Goal: Information Seeking & Learning: Understand process/instructions

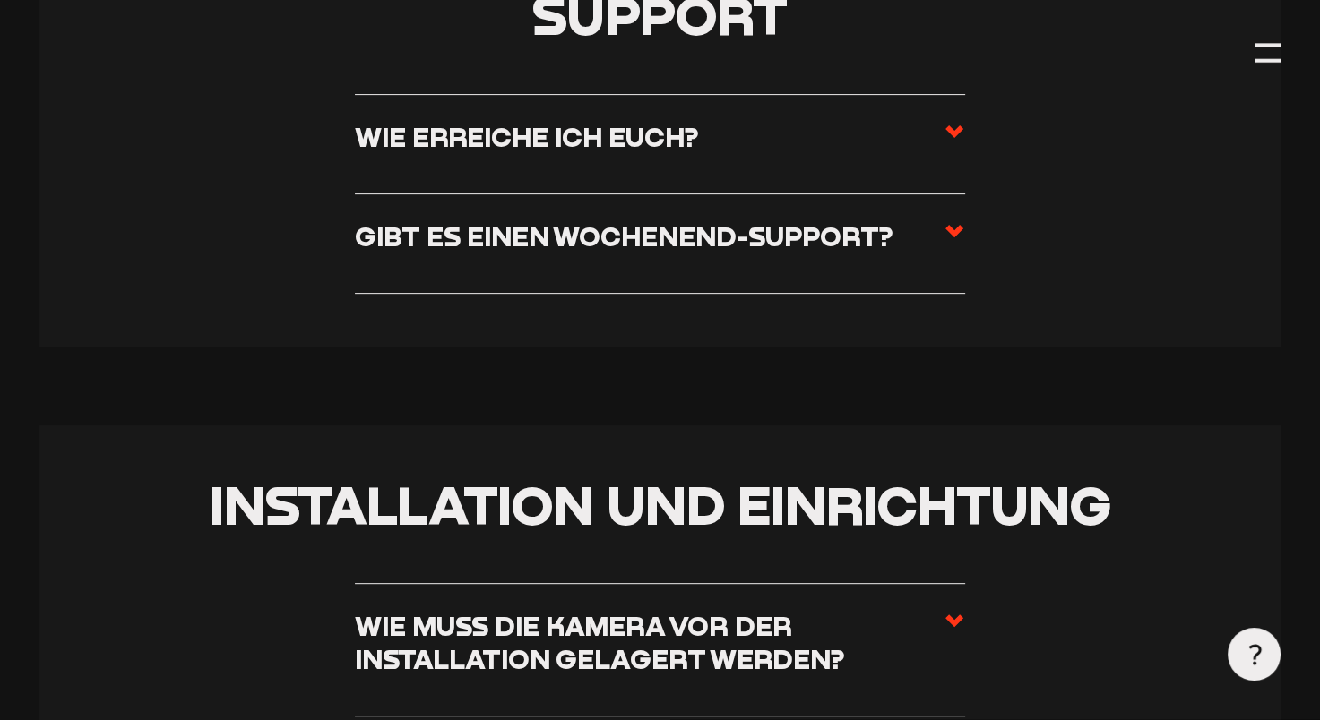
scroll to position [598, 0]
click at [816, 257] on label "Gibt es einen Wochenend-Support?" at bounding box center [660, 243] width 610 height 46
click at [0, 0] on input "Gibt es einen Wochenend-Support?" at bounding box center [0, 0] width 0 height 0
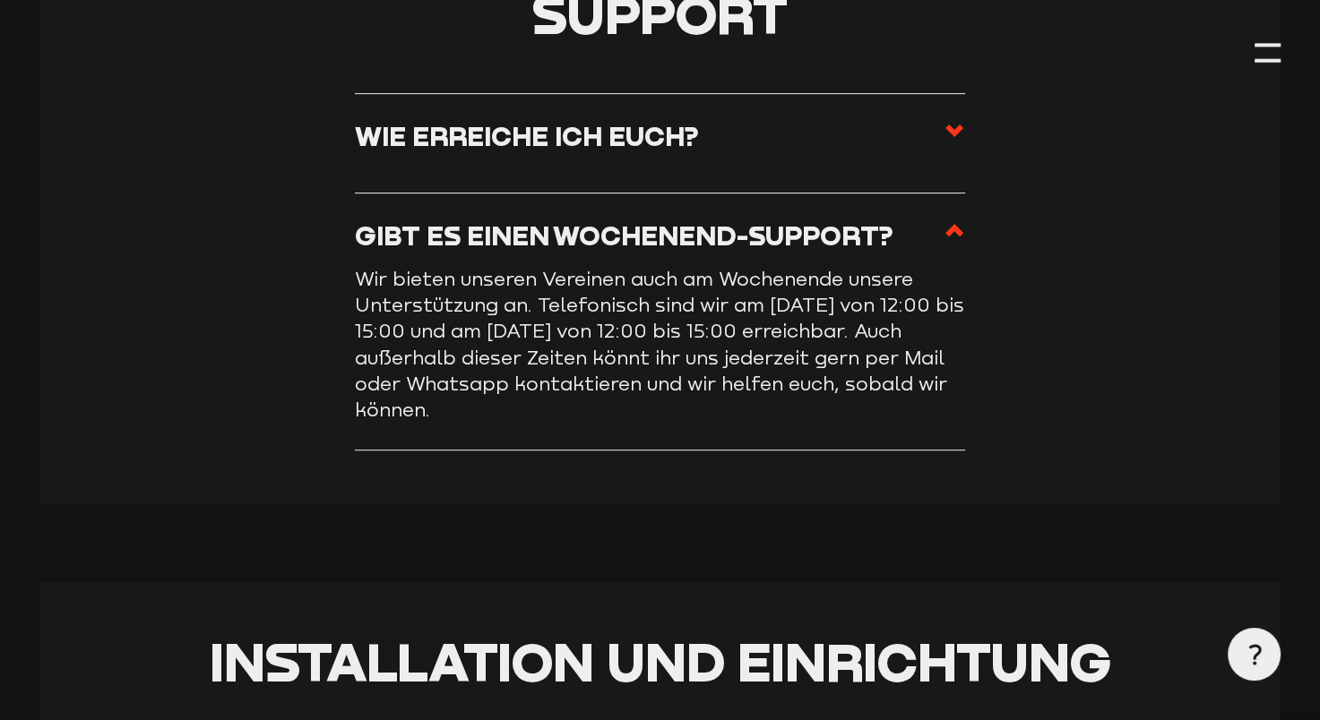
click at [816, 257] on label "Gibt es einen Wochenend-Support?" at bounding box center [660, 243] width 610 height 46
click at [0, 0] on input "Gibt es einen Wochenend-Support?" at bounding box center [0, 0] width 0 height 0
click at [797, 165] on label "Wie erreiche ich euch?" at bounding box center [660, 143] width 610 height 46
click at [0, 0] on input "Wie erreiche ich euch?" at bounding box center [0, 0] width 0 height 0
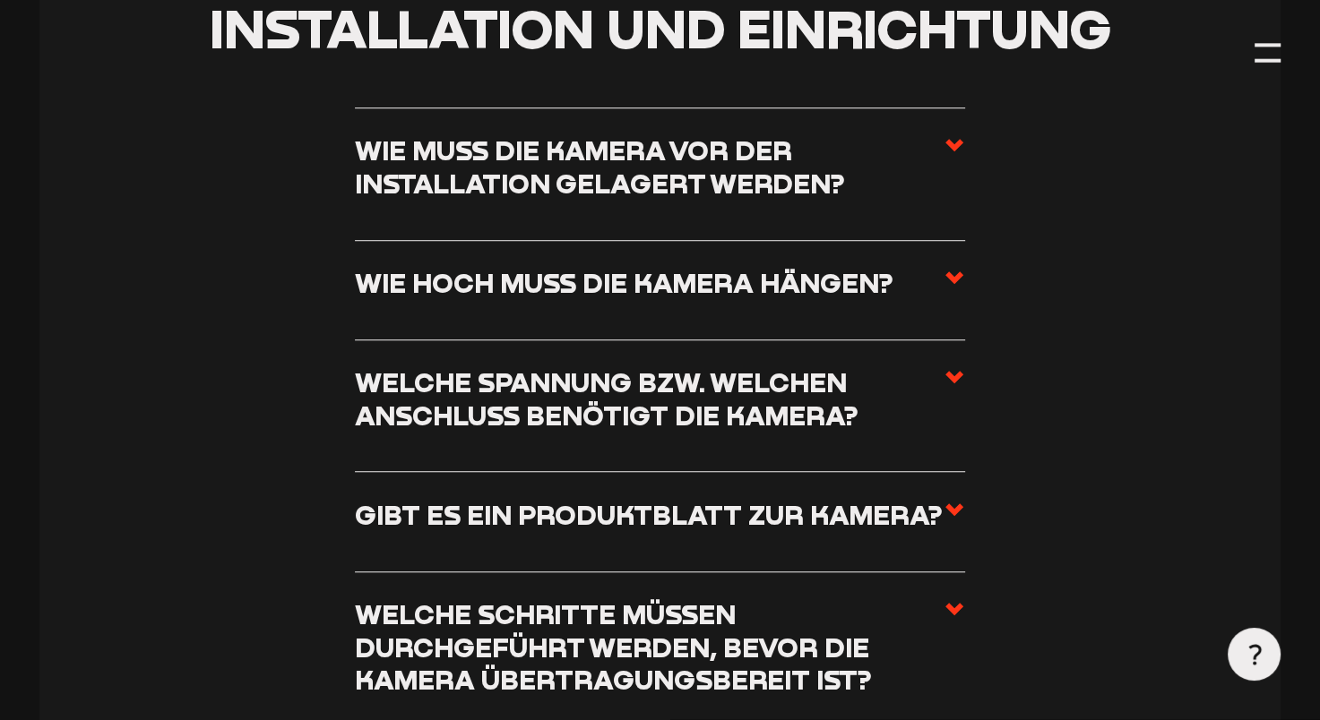
scroll to position [1206, 0]
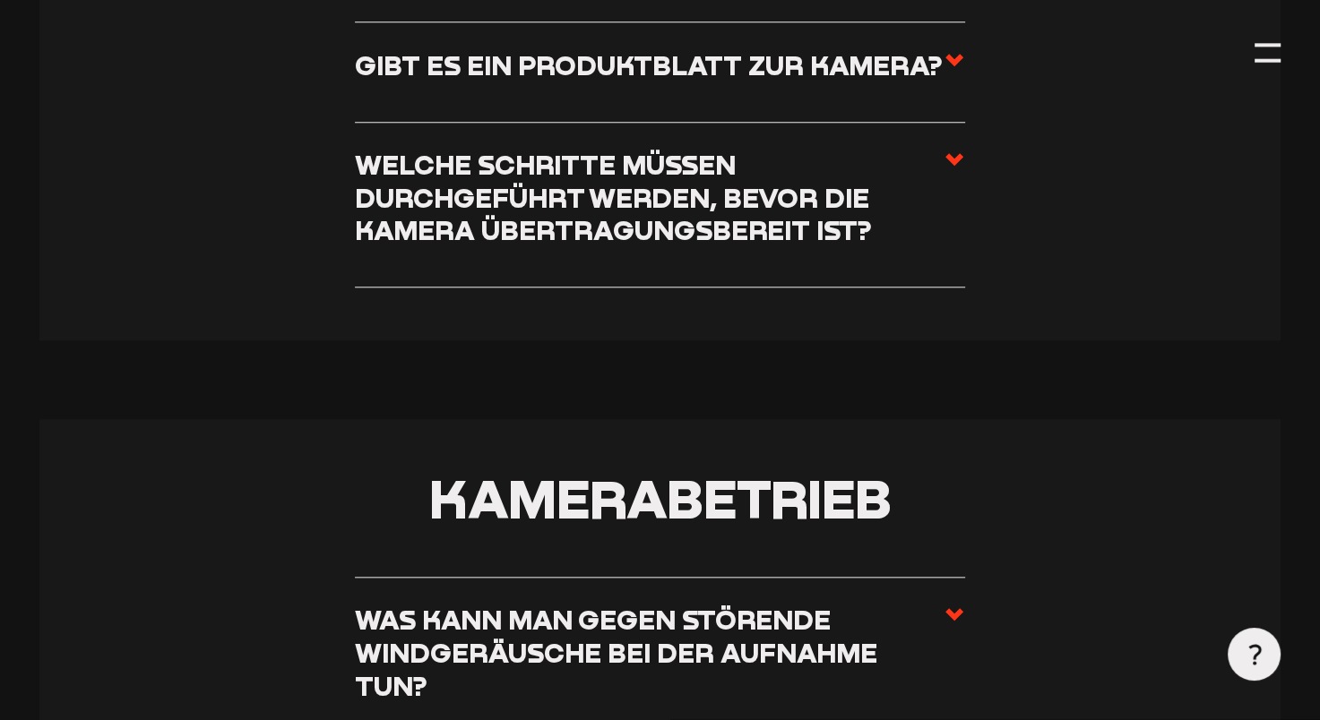
click at [824, 82] on h3 "Gibt es ein Produktblatt zur Kamera?" at bounding box center [649, 65] width 588 height 33
click at [0, 0] on input "Gibt es ein Produktblatt zur Kamera?" at bounding box center [0, 0] width 0 height 0
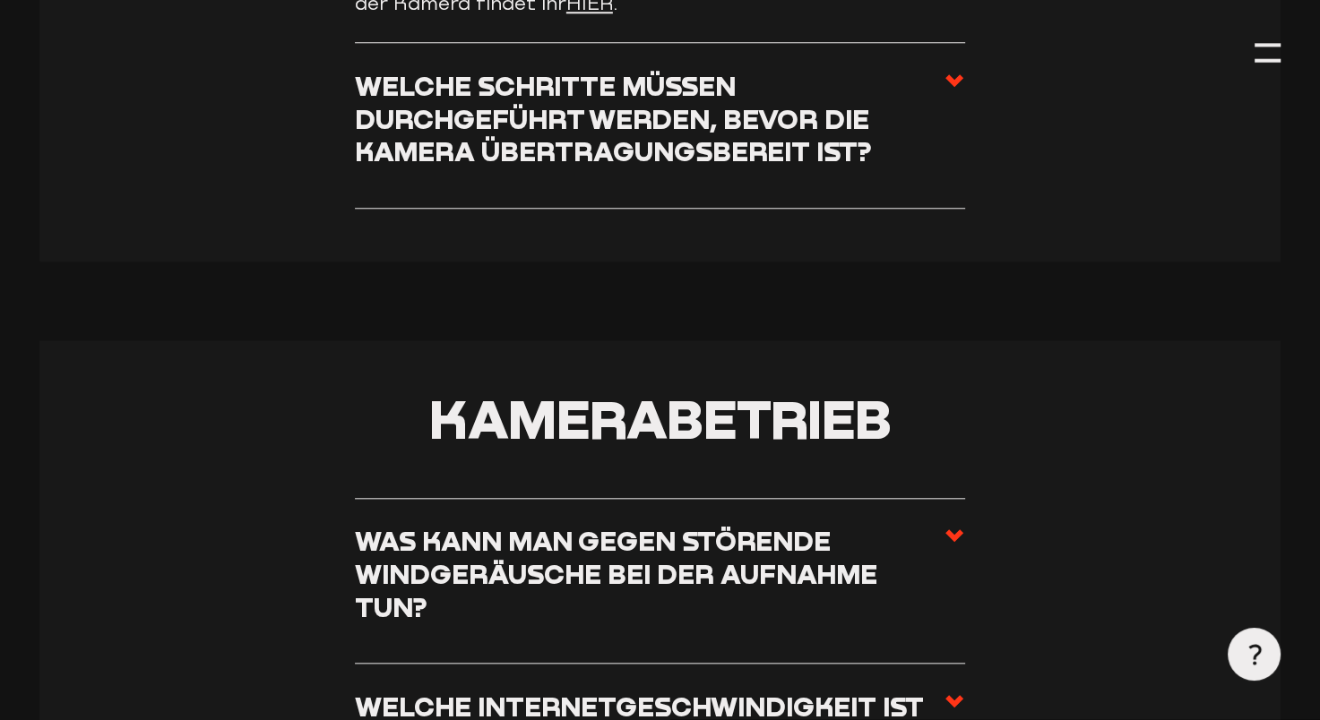
scroll to position [1523, 0]
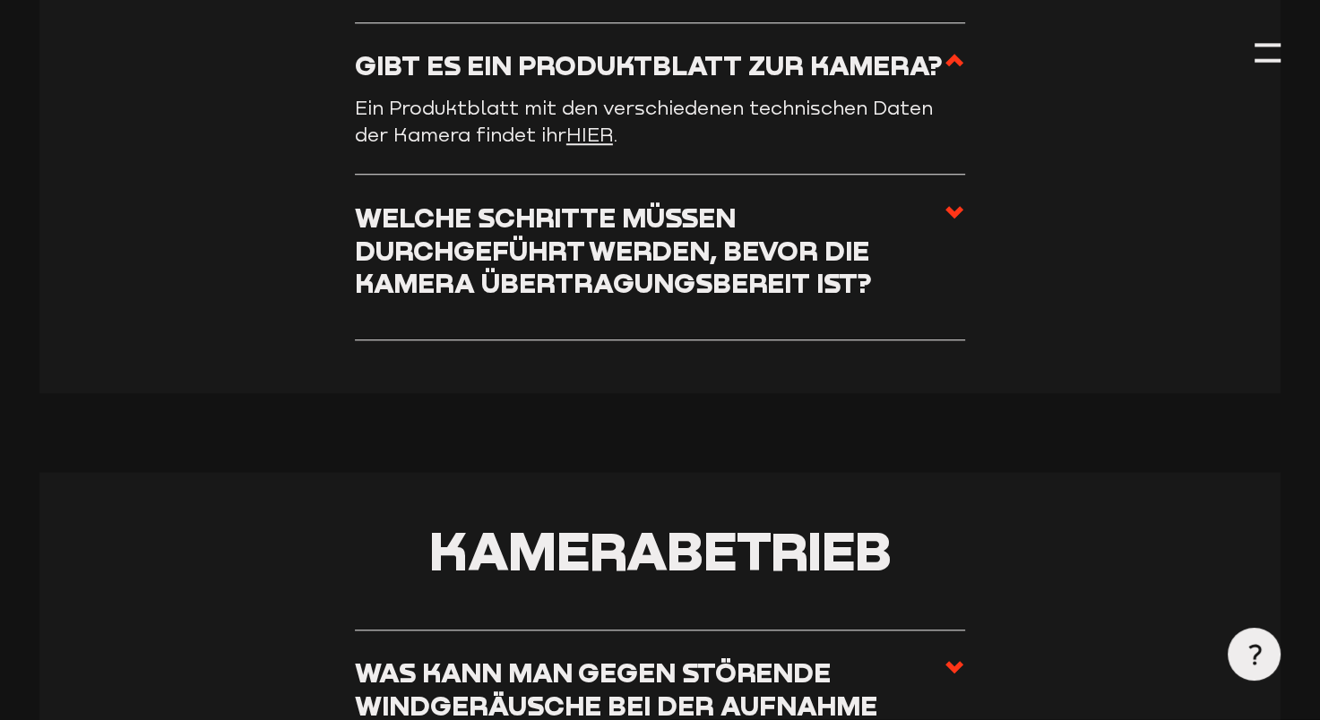
click at [734, 210] on h3 "Welche Schritte müssen durchgeführt werden, bevor die Kamera übertragungsbereit…" at bounding box center [649, 251] width 589 height 99
click at [0, 0] on input "Welche Schritte müssen durchgeführt werden, bevor die Kamera übertragungsbereit…" at bounding box center [0, 0] width 0 height 0
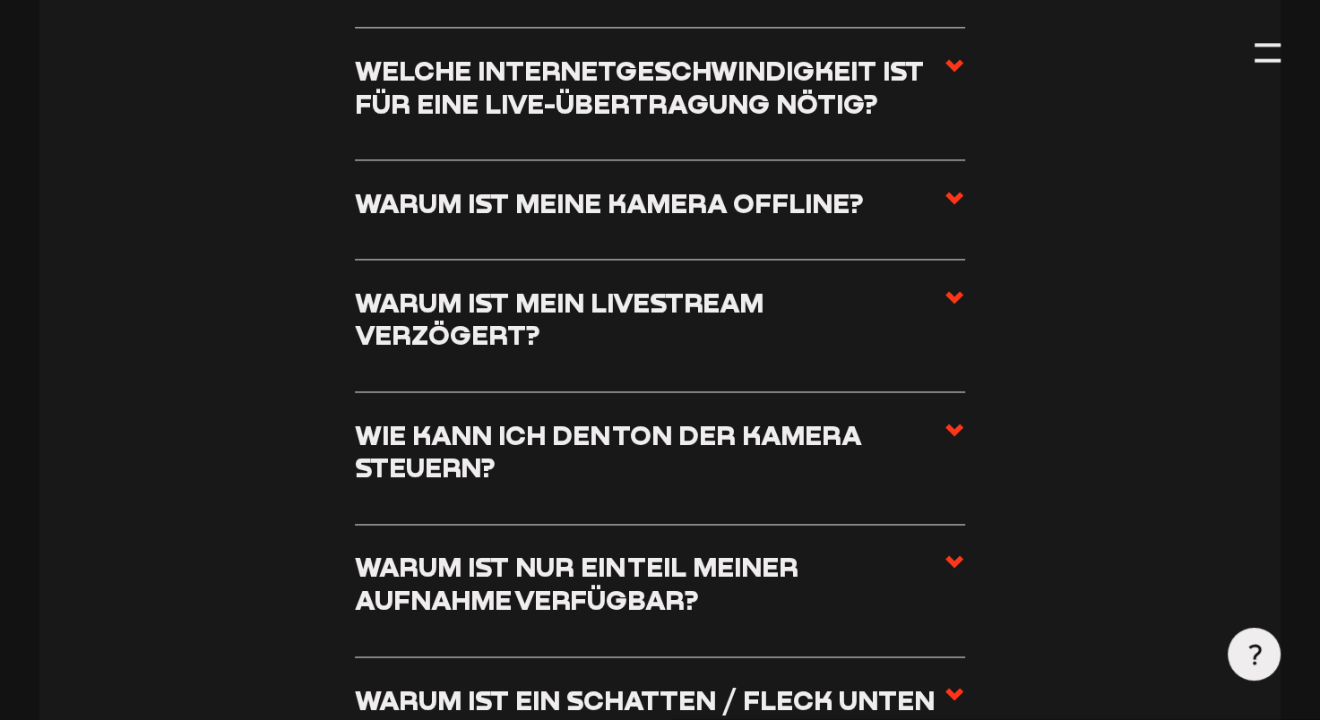
scroll to position [2660, 0]
click at [643, 213] on h3 "Warum ist meine Kamera offline?" at bounding box center [609, 202] width 509 height 33
click at [0, 0] on input "Warum ist meine Kamera offline?" at bounding box center [0, 0] width 0 height 0
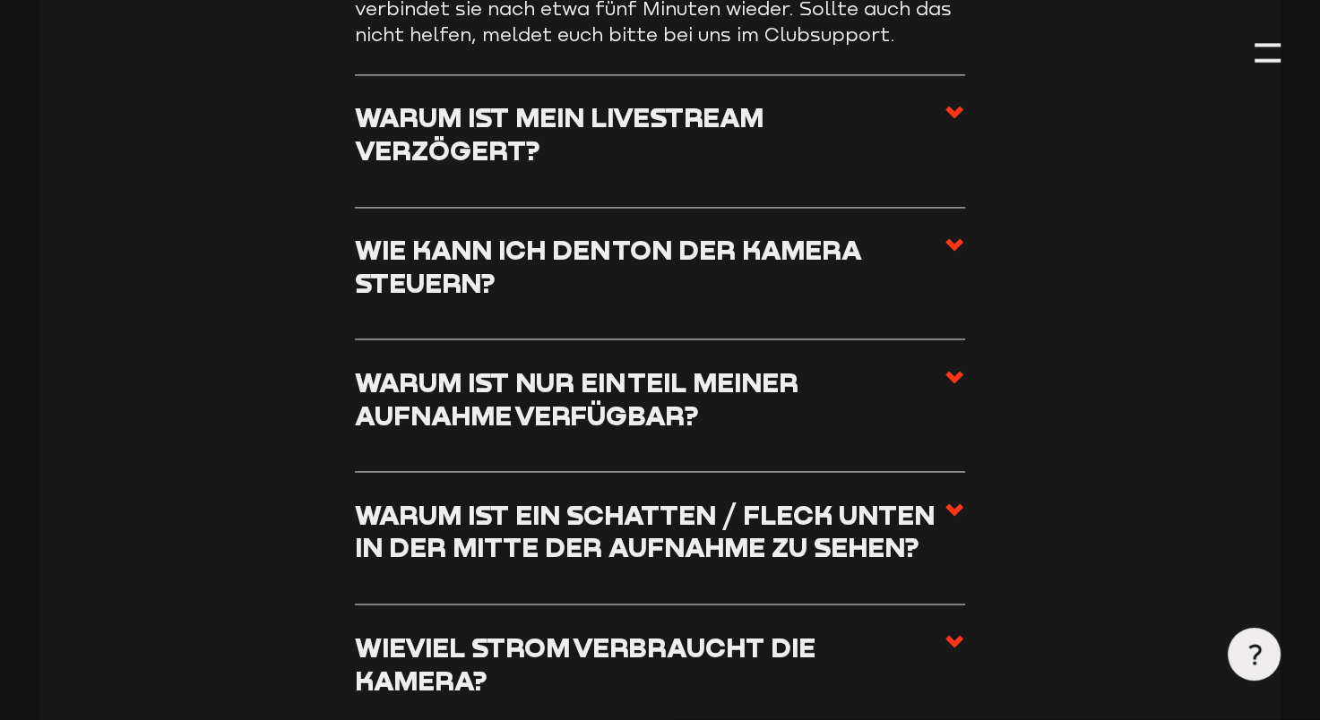
scroll to position [2237, 0]
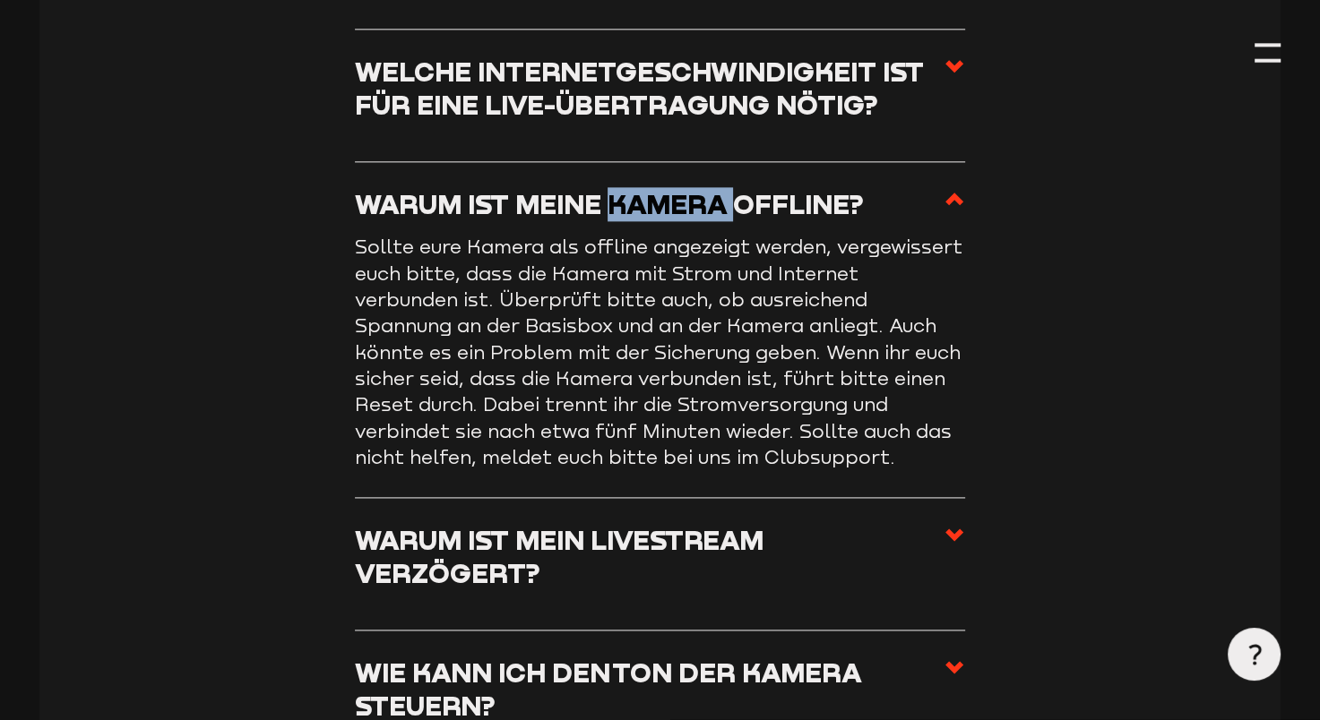
click at [643, 213] on h3 "Warum ist meine Kamera offline?" at bounding box center [609, 204] width 509 height 33
click at [0, 0] on input "Warum ist meine Kamera offline?" at bounding box center [0, 0] width 0 height 0
drag, startPoint x: 643, startPoint y: 213, endPoint x: 620, endPoint y: 214, distance: 23.3
click at [620, 214] on h3 "Warum ist meine Kamera offline?" at bounding box center [609, 204] width 509 height 33
click at [0, 0] on input "Warum ist meine Kamera offline?" at bounding box center [0, 0] width 0 height 0
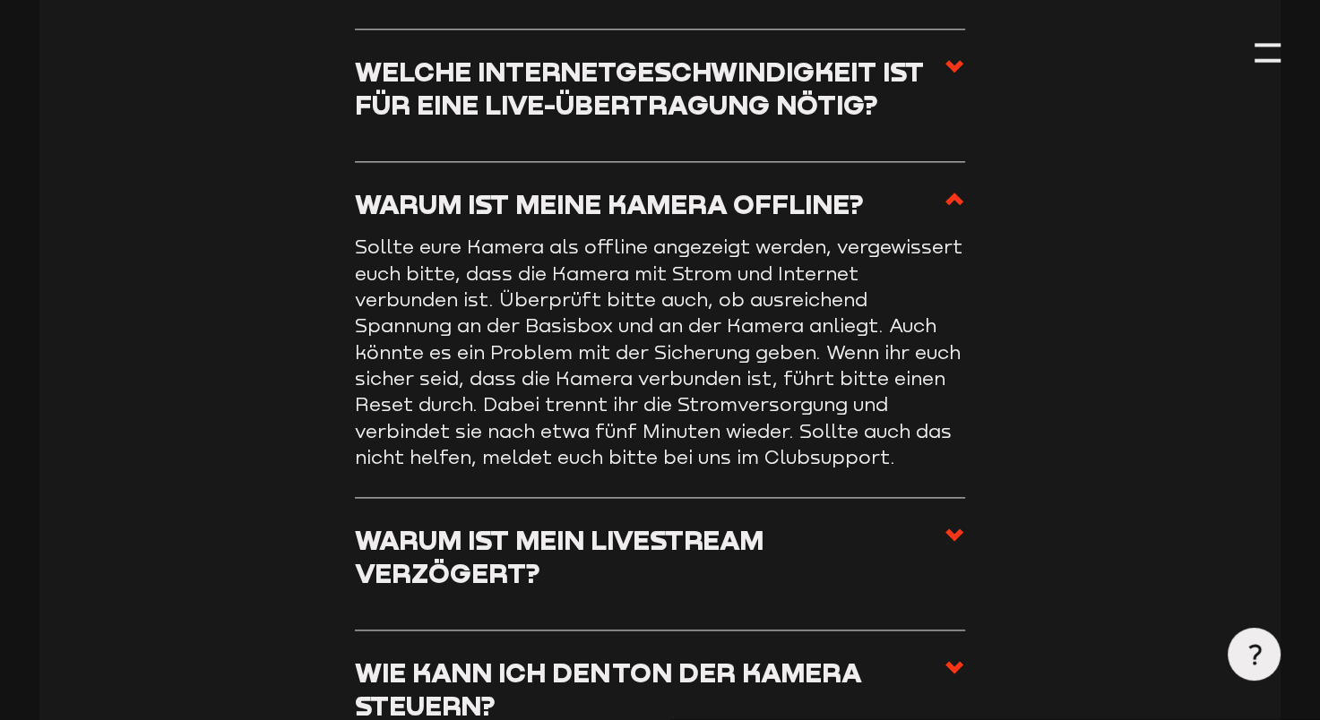
click at [946, 229] on span at bounding box center [955, 211] width 22 height 46
click at [0, 0] on input "Warum ist meine Kamera offline?" at bounding box center [0, 0] width 0 height 0
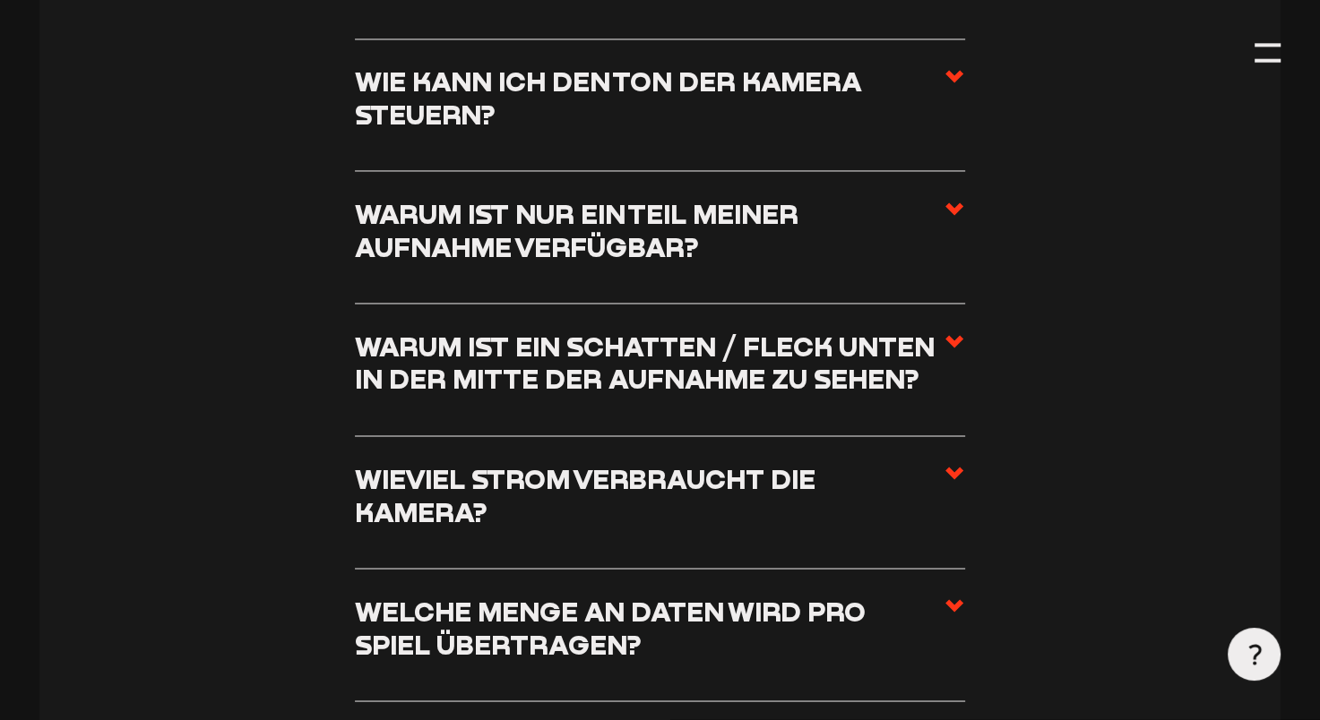
scroll to position [2819, 0]
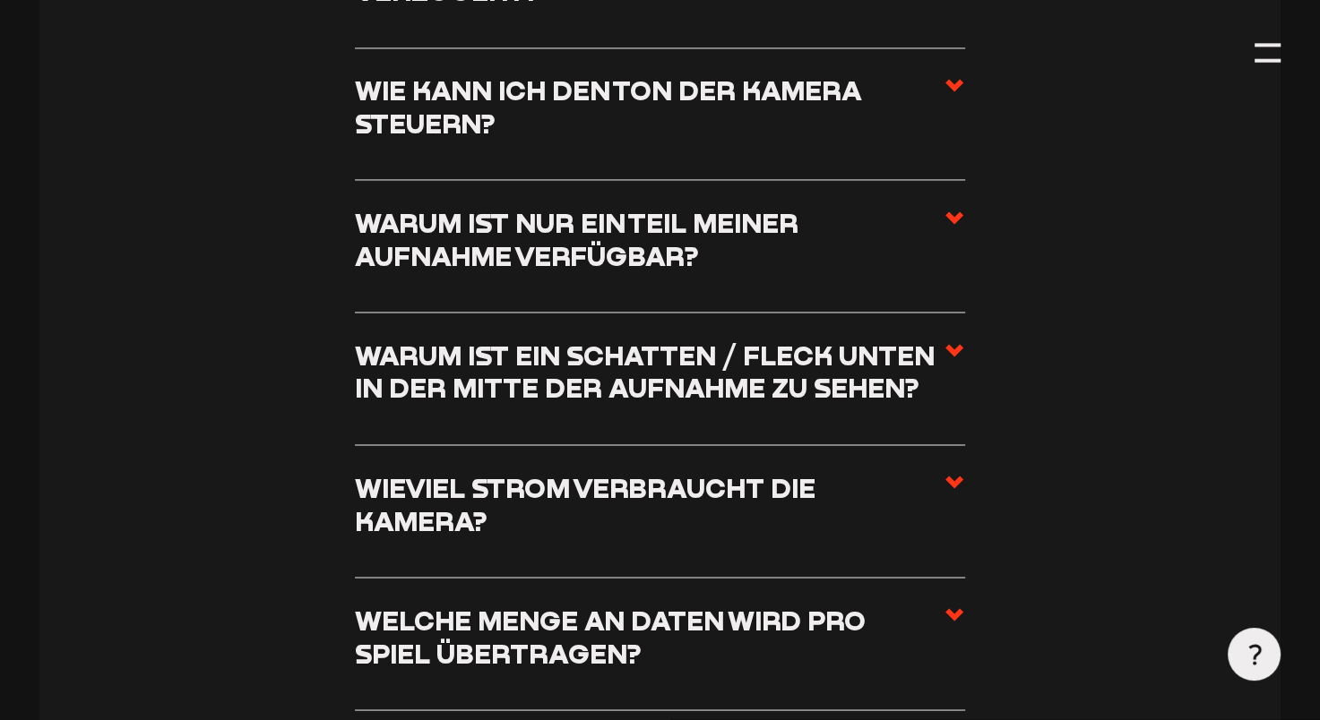
click at [951, 227] on icon at bounding box center [955, 218] width 22 height 22
click at [0, 0] on input "Warum ist nur ein Teil meiner Aufnahme verfügbar?" at bounding box center [0, 0] width 0 height 0
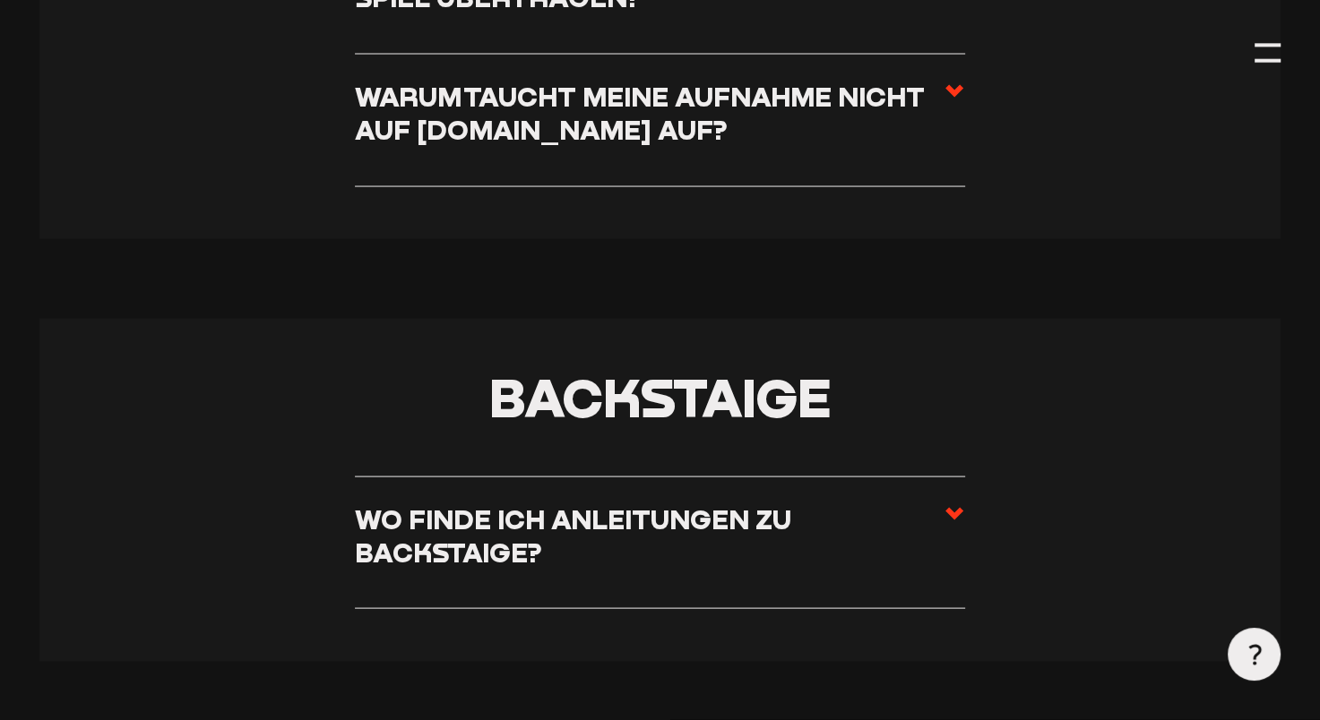
scroll to position [3438, 0]
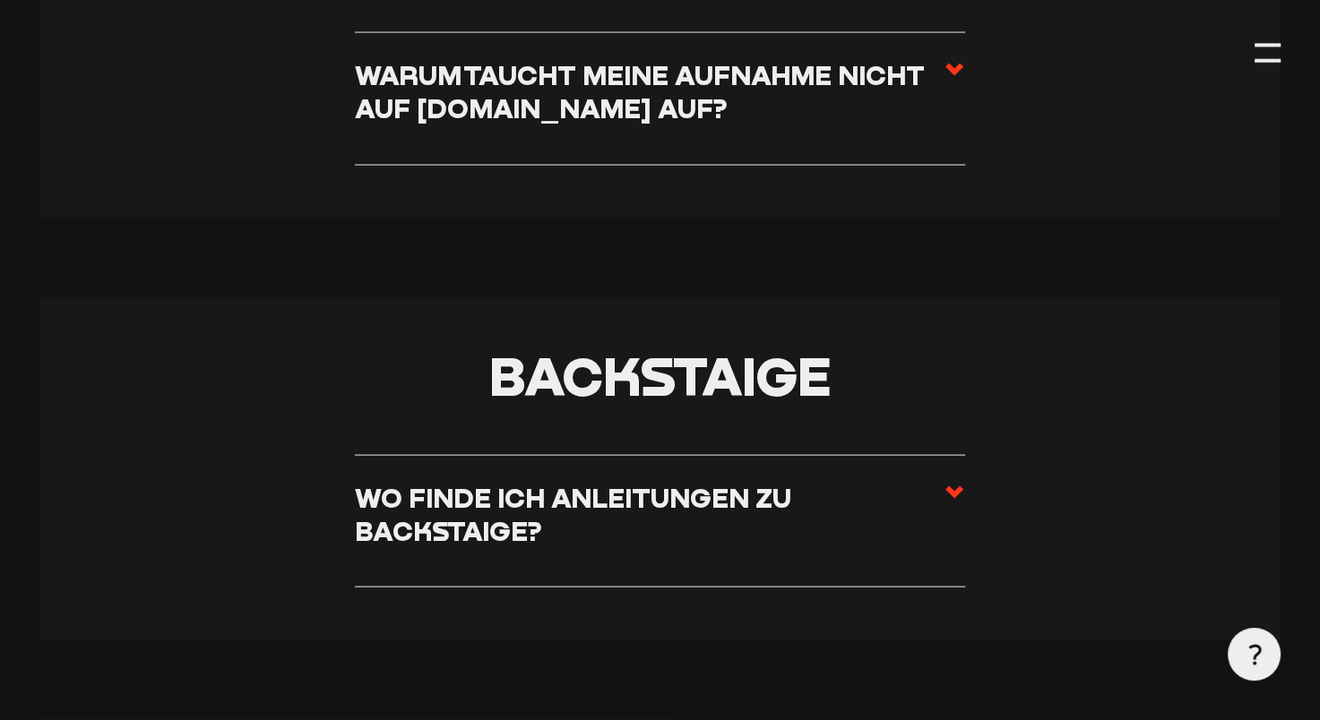
click at [944, 81] on icon at bounding box center [955, 70] width 22 height 22
click at [0, 0] on input "Warum taucht meine Aufnahme nicht auf [DOMAIN_NAME] auf?" at bounding box center [0, 0] width 0 height 0
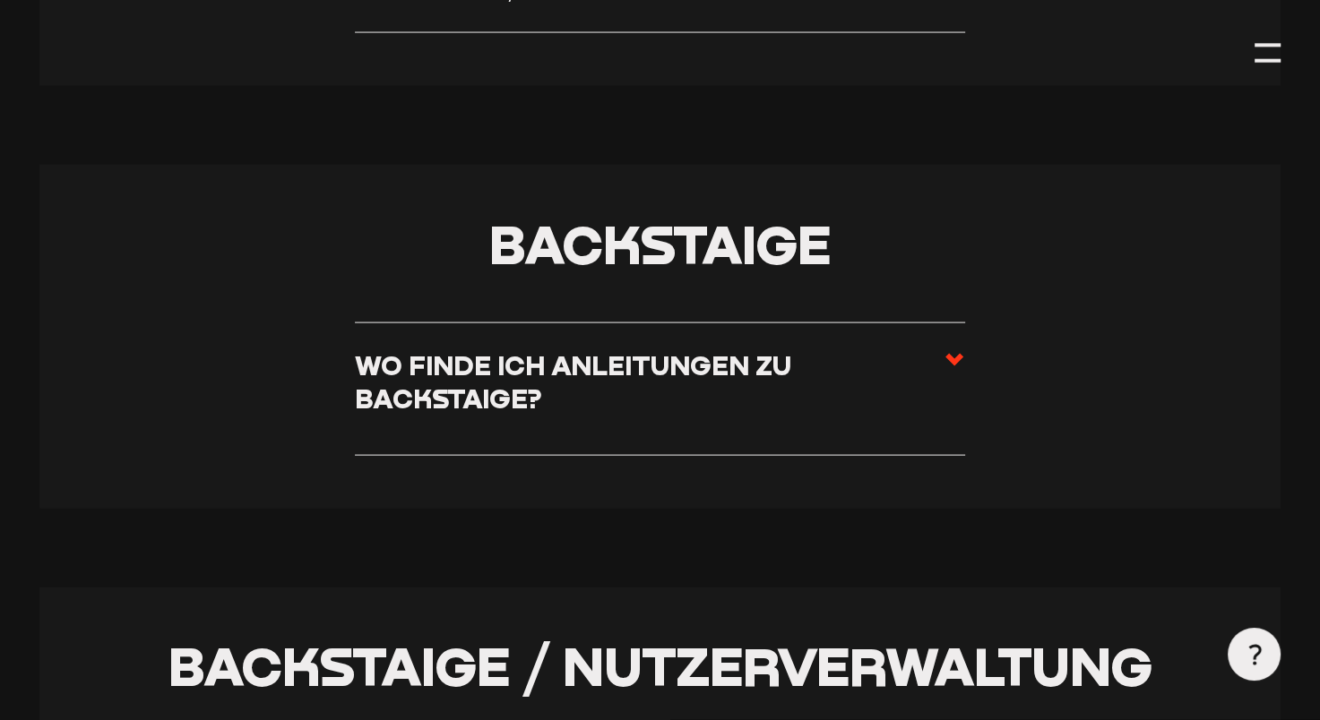
scroll to position [3796, 0]
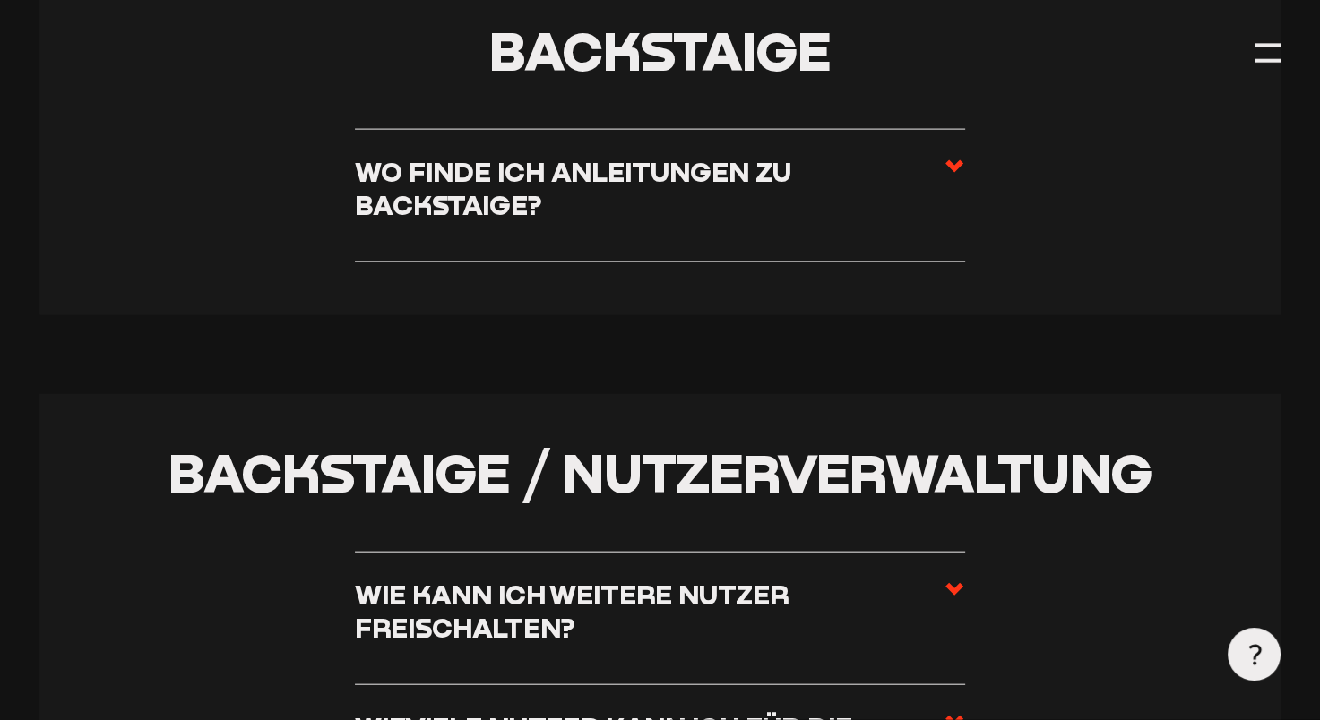
click at [726, 182] on h3 "Wo finde ich Anleitungen zu Backstaige?" at bounding box center [649, 188] width 589 height 65
click at [0, 0] on input "Wo finde ich Anleitungen zu Backstaige?" at bounding box center [0, 0] width 0 height 0
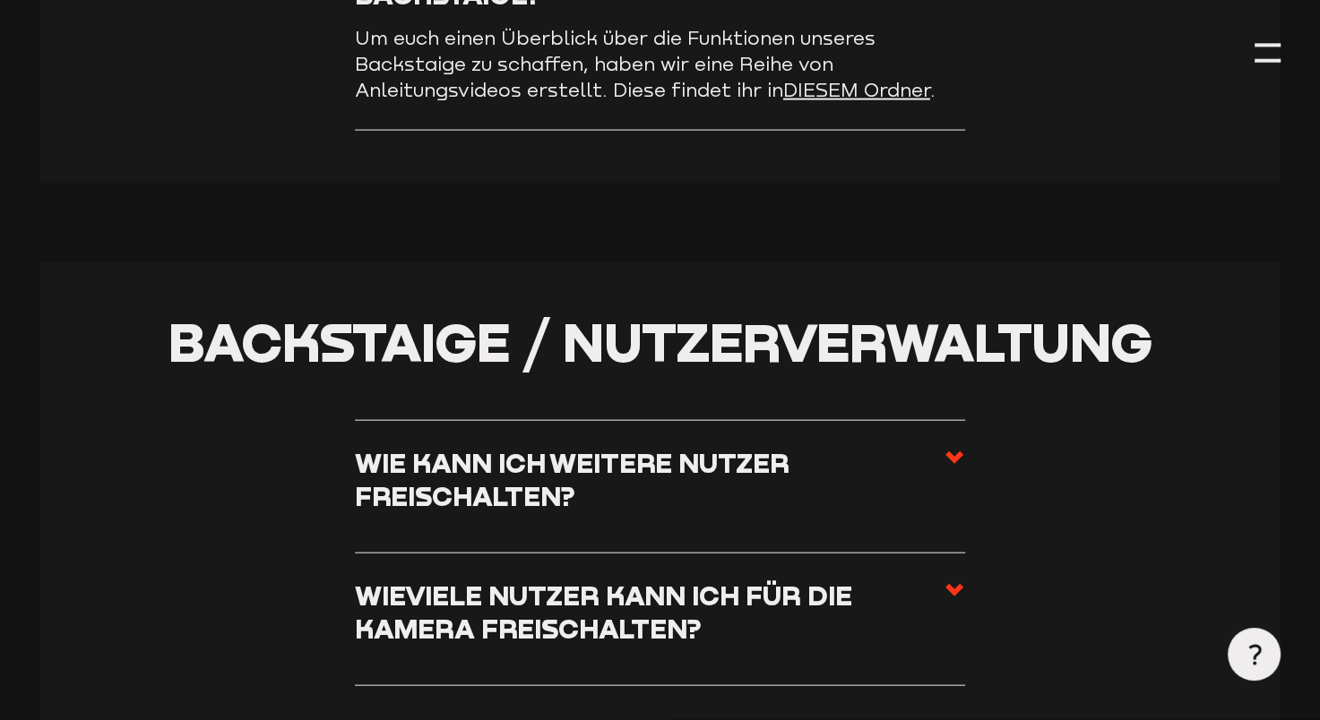
scroll to position [3585, 0]
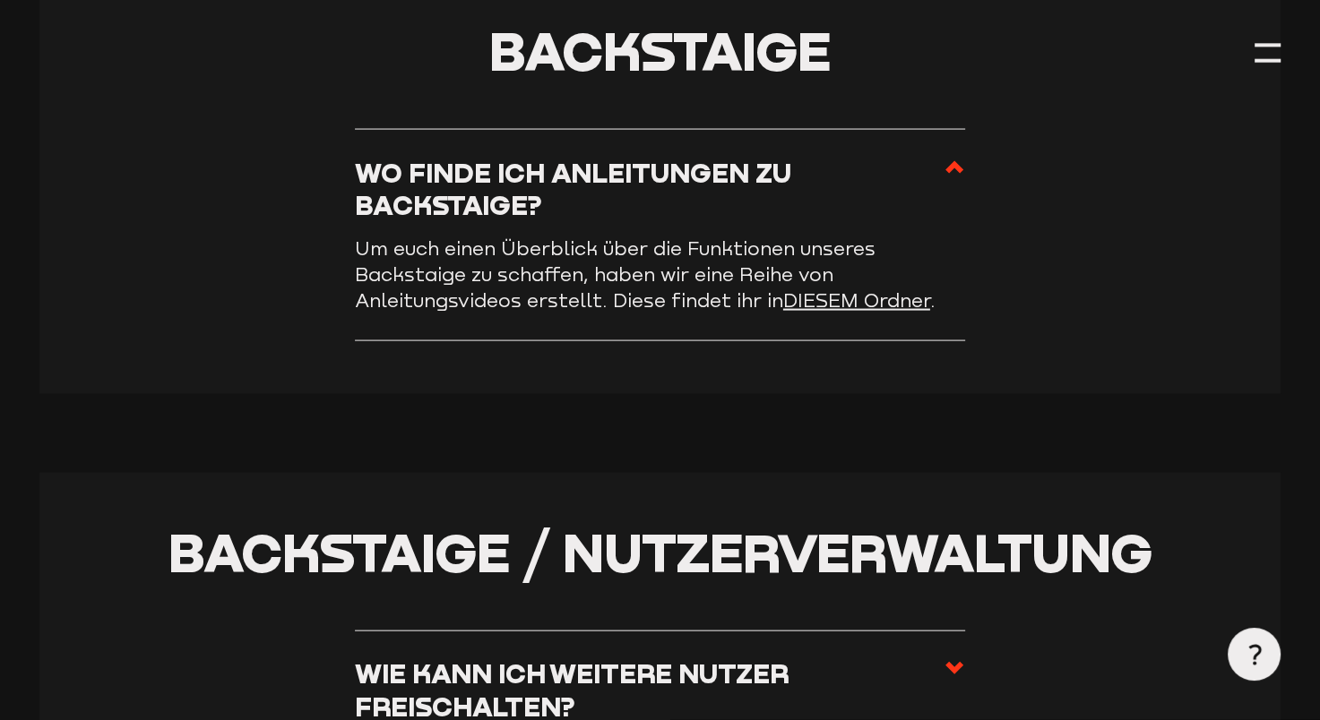
click at [830, 300] on link "DIESEM Ordner" at bounding box center [856, 300] width 147 height 22
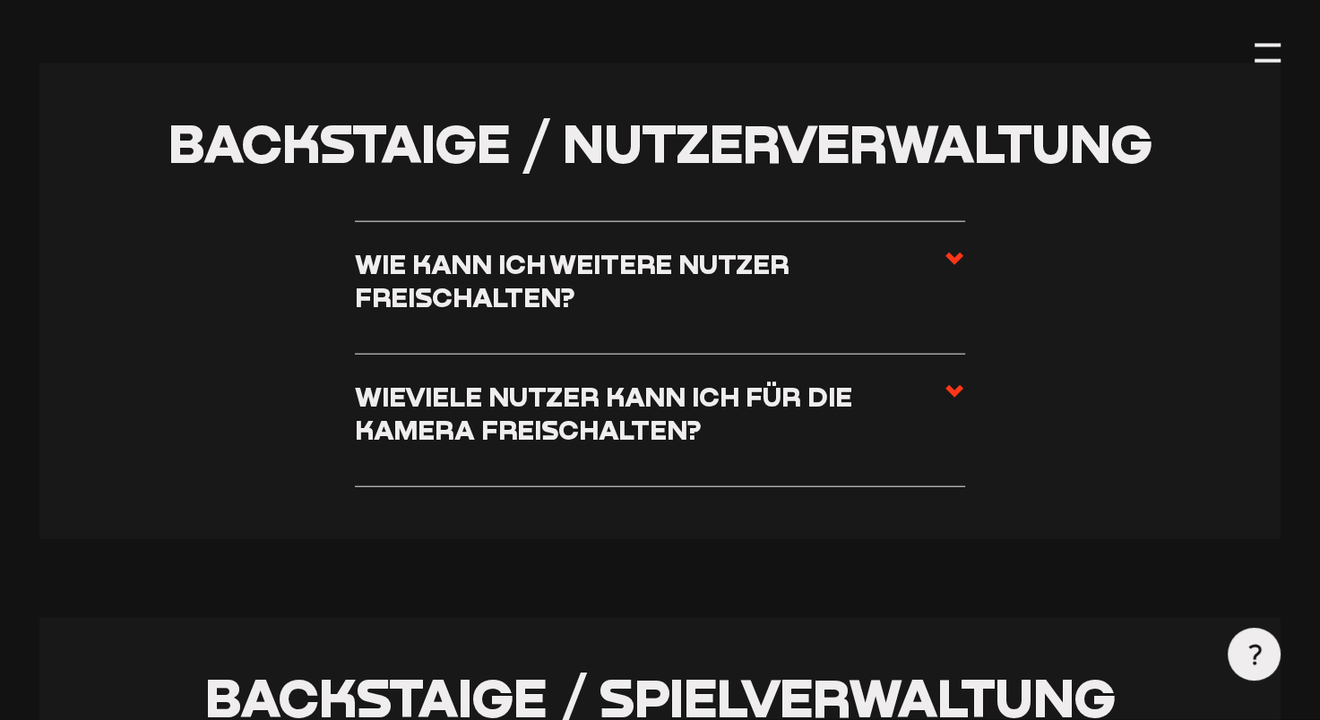
scroll to position [3996, 0]
